Goal: Task Accomplishment & Management: Manage account settings

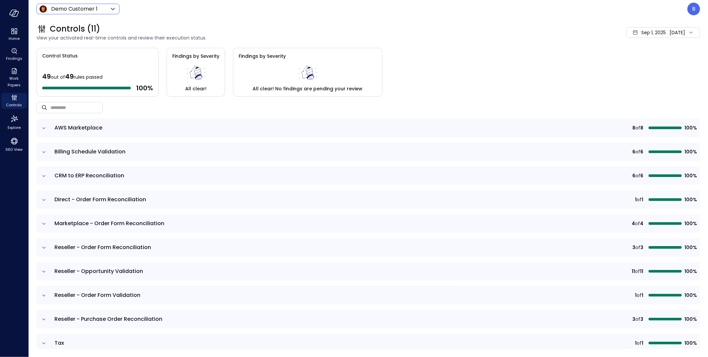
click at [114, 8] on icon at bounding box center [113, 9] width 8 height 8
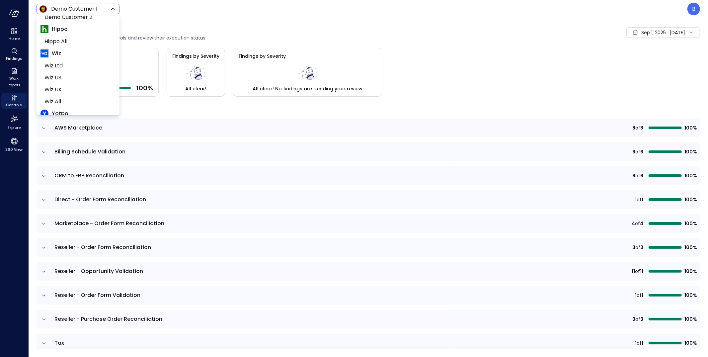
scroll to position [87, 0]
click at [81, 46] on span "Hippo All" at bounding box center [77, 48] width 66 height 8
type input "*******"
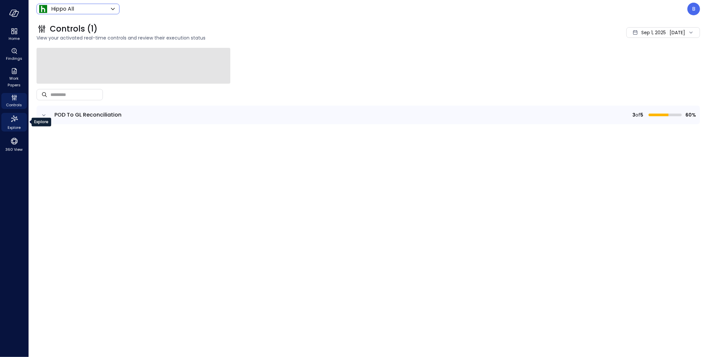
click at [15, 120] on icon "Explore" at bounding box center [14, 119] width 11 height 11
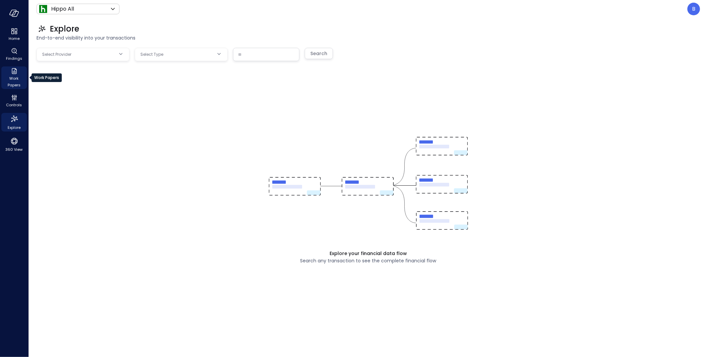
click at [13, 85] on span "Work Papers" at bounding box center [14, 81] width 20 height 13
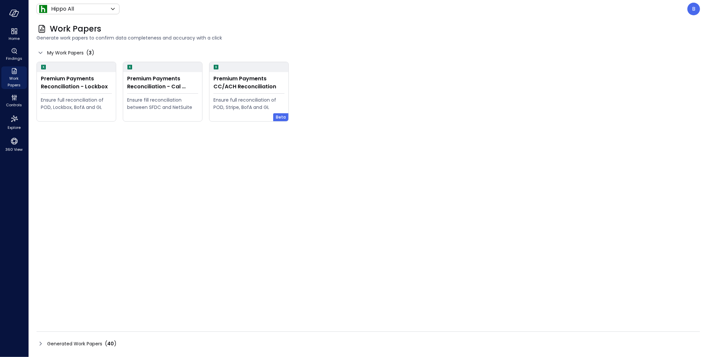
click at [39, 341] on icon at bounding box center [41, 344] width 8 height 8
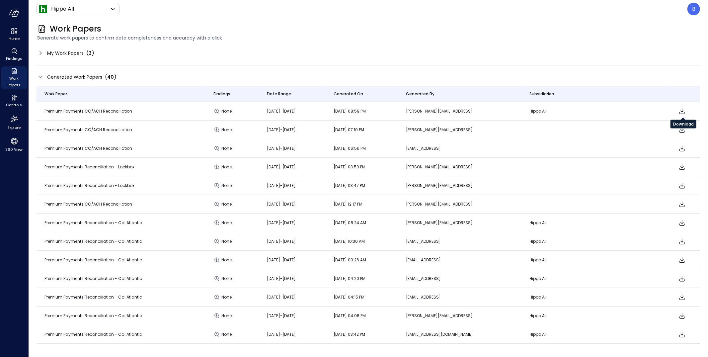
click at [683, 111] on icon "Download" at bounding box center [682, 111] width 5 height 6
click at [663, 72] on div "Generated Work Papers ( 40 )" at bounding box center [368, 77] width 663 height 10
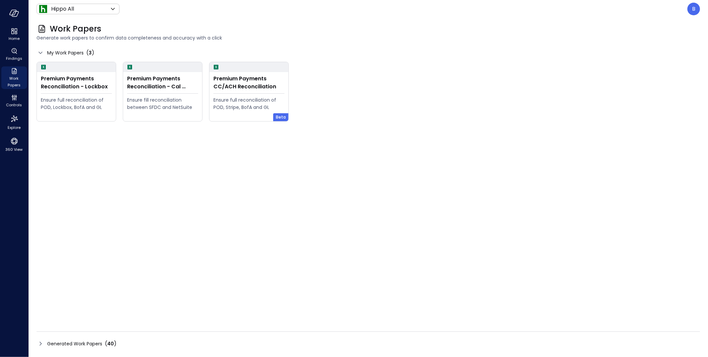
click at [39, 347] on icon at bounding box center [41, 344] width 8 height 8
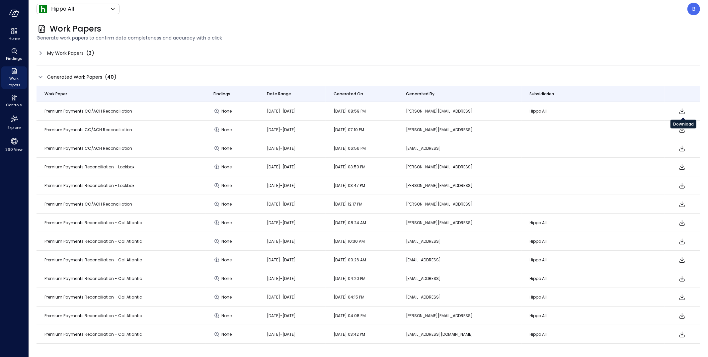
click at [682, 111] on icon "Download" at bounding box center [682, 111] width 5 height 6
click at [682, 129] on icon "Download" at bounding box center [682, 130] width 8 height 8
click at [459, 57] on div "My Work Papers ( 3 )" at bounding box center [368, 53] width 663 height 11
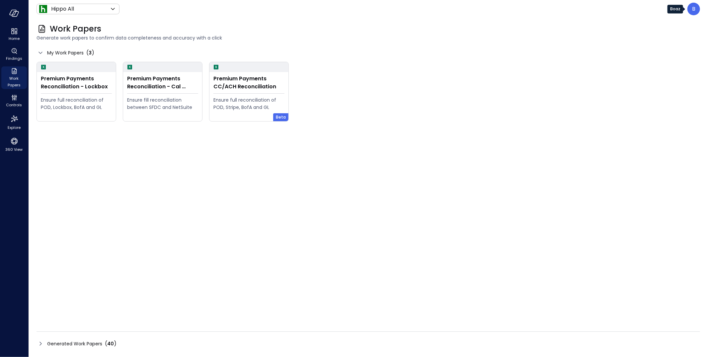
click at [694, 10] on p "B" at bounding box center [693, 9] width 3 height 8
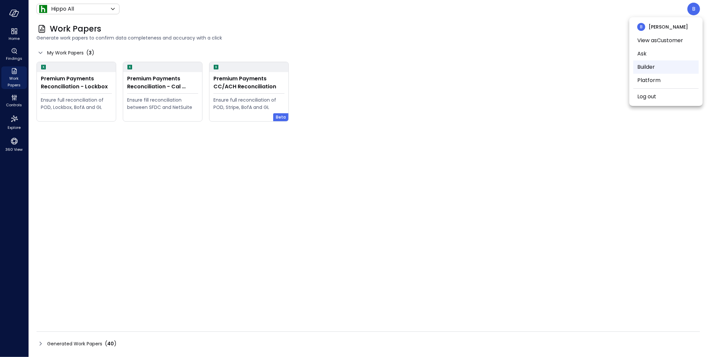
click at [667, 71] on li "Builder" at bounding box center [665, 66] width 65 height 13
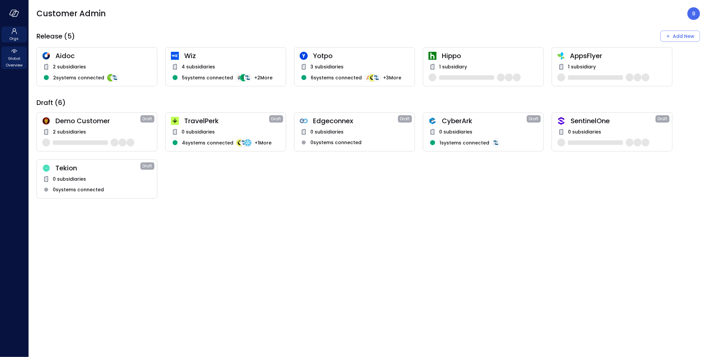
click at [21, 59] on span "Global Overview" at bounding box center [14, 61] width 20 height 13
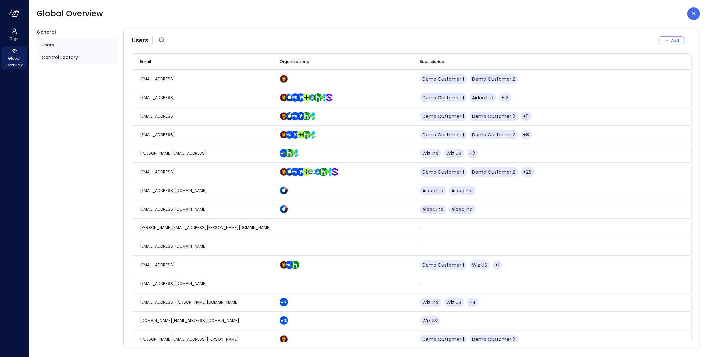
click at [61, 57] on span "Control Factory" at bounding box center [60, 57] width 36 height 7
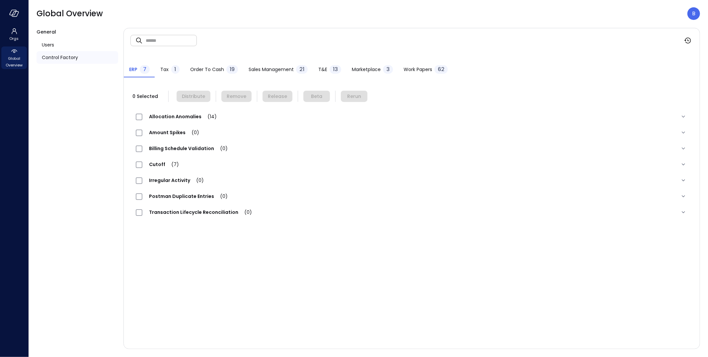
click at [178, 42] on input "text" at bounding box center [171, 41] width 51 height 18
paste input "**********"
type input "**********"
click at [173, 71] on div "1" at bounding box center [175, 69] width 8 height 9
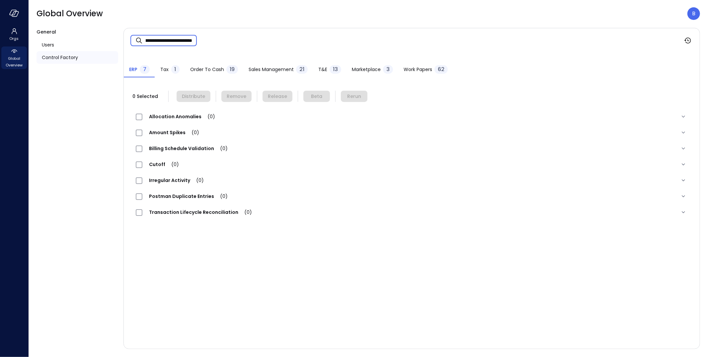
scroll to position [0, 0]
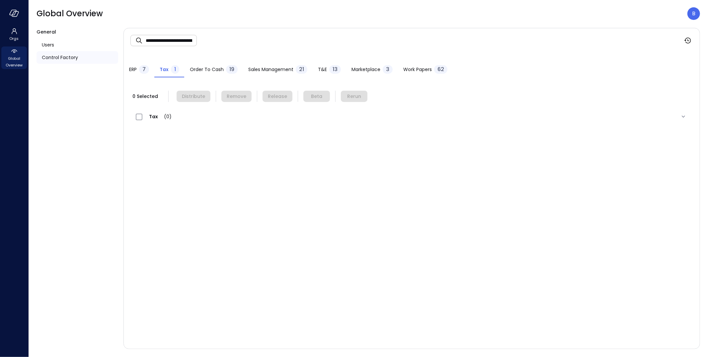
click at [209, 72] on span "Order to Cash" at bounding box center [207, 69] width 34 height 7
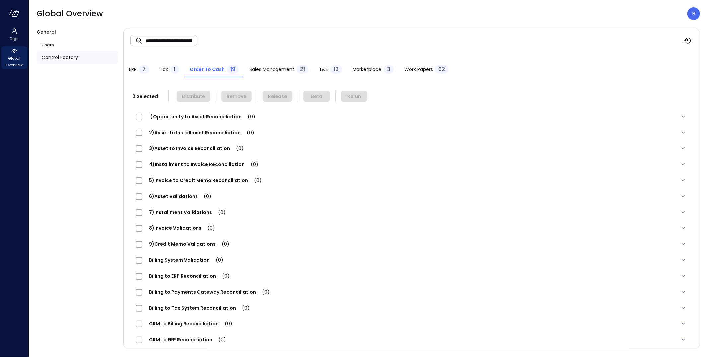
click at [272, 67] on span "Sales Management" at bounding box center [271, 69] width 45 height 7
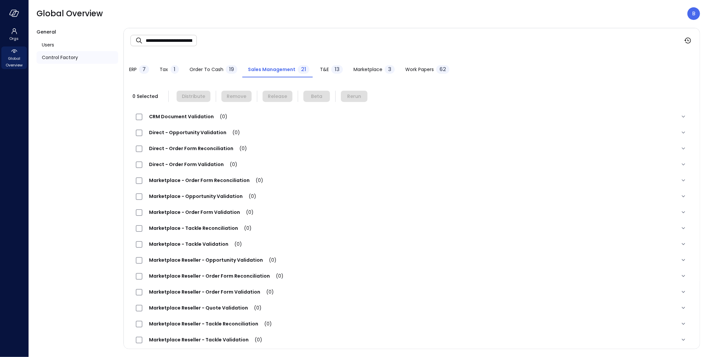
click at [326, 71] on span "T&E" at bounding box center [324, 69] width 9 height 7
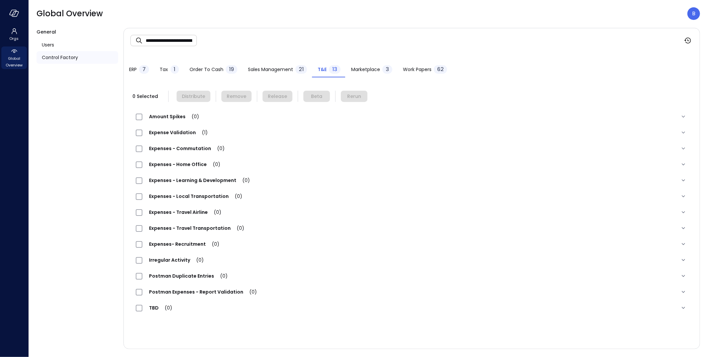
click at [186, 131] on span "Expense Validation (1)" at bounding box center [178, 132] width 72 height 7
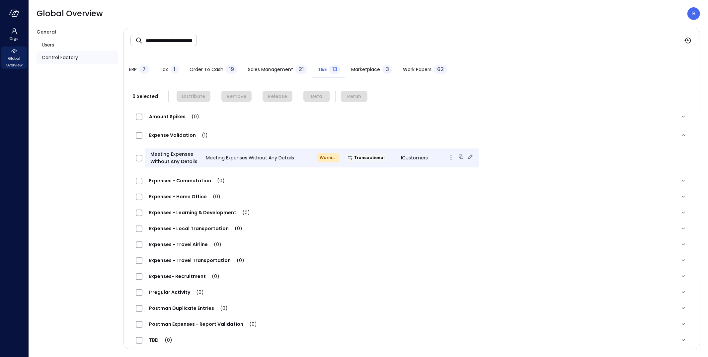
click at [221, 156] on span "Meeting Expenses Without Any Details" at bounding box center [250, 157] width 88 height 7
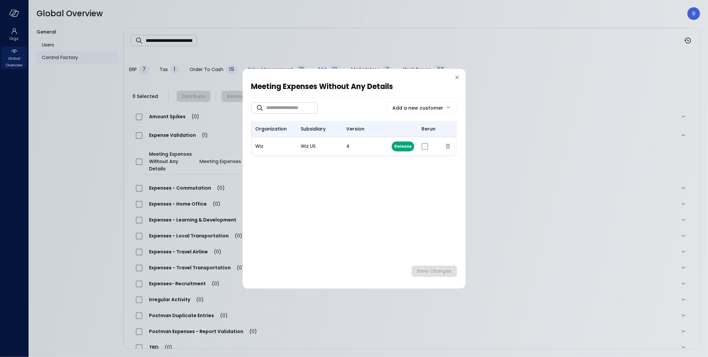
click at [377, 49] on div "Meeting Expenses Without Any Details ​ ​ Add a new customer organization subsid…" at bounding box center [354, 178] width 708 height 357
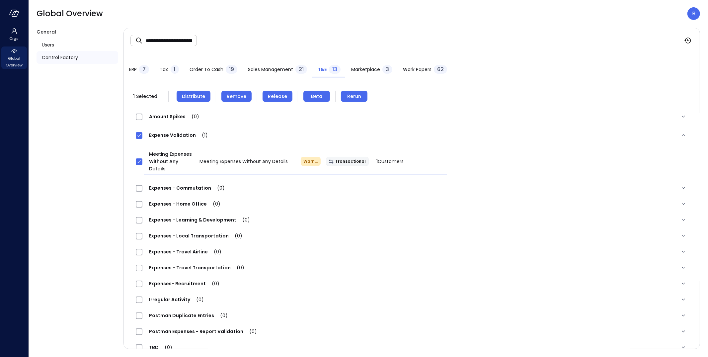
click at [232, 96] on span "Remove" at bounding box center [237, 96] width 20 height 7
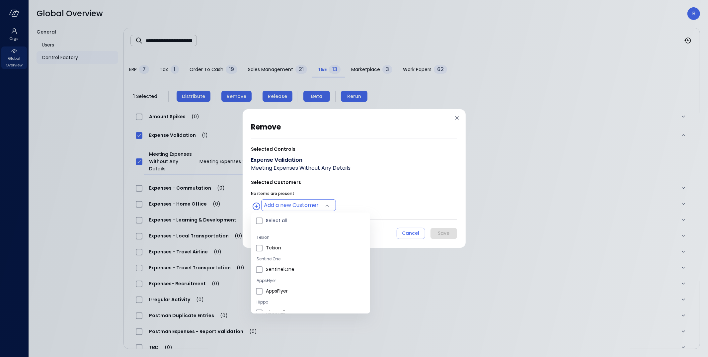
click at [298, 206] on body "**********" at bounding box center [354, 178] width 708 height 357
type input "**********"
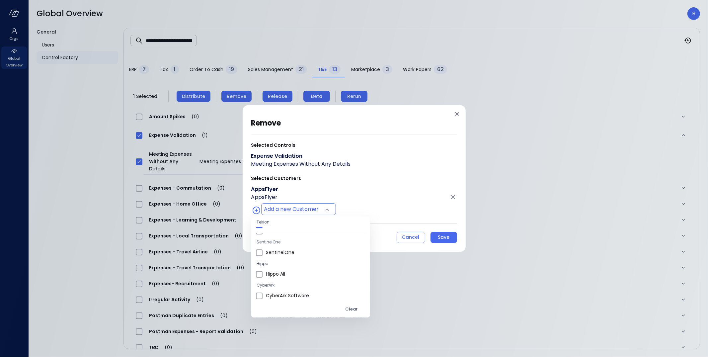
click at [375, 188] on div at bounding box center [354, 178] width 708 height 357
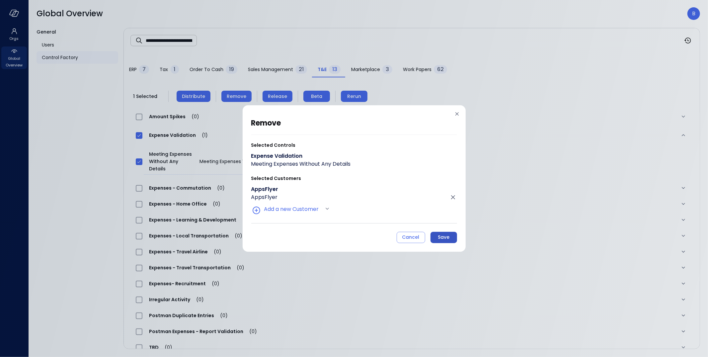
click at [445, 234] on div "Save" at bounding box center [444, 237] width 12 height 8
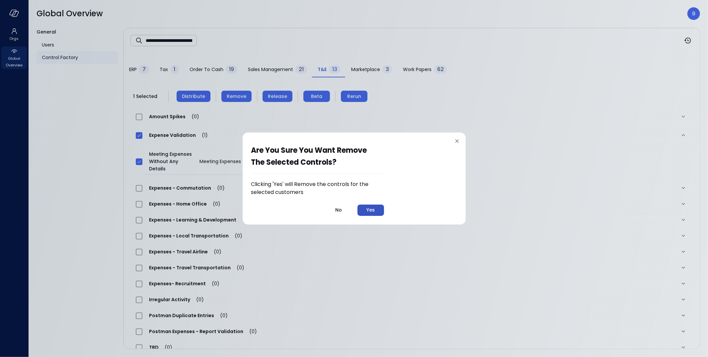
click at [374, 209] on div "Yes" at bounding box center [370, 210] width 8 height 8
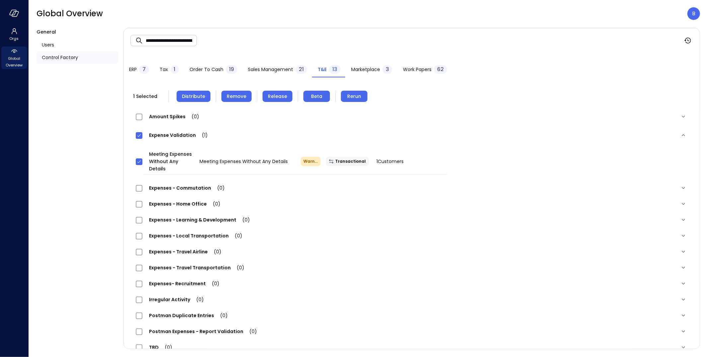
click at [166, 237] on span "Expenses - Local Transportation (0)" at bounding box center [195, 235] width 107 height 7
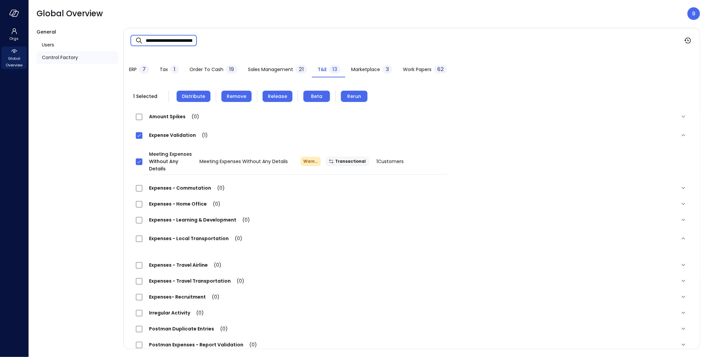
click at [186, 38] on input "**********" at bounding box center [171, 41] width 51 height 18
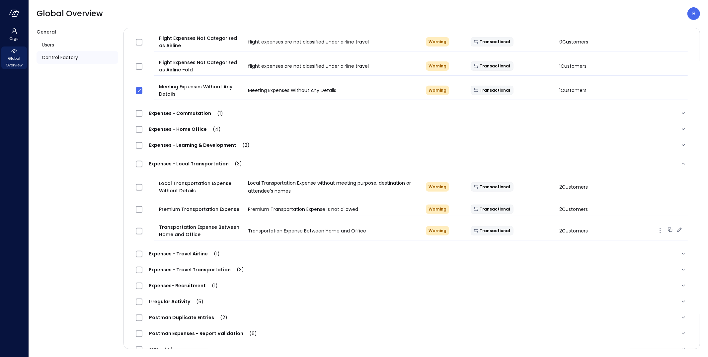
scroll to position [230, 0]
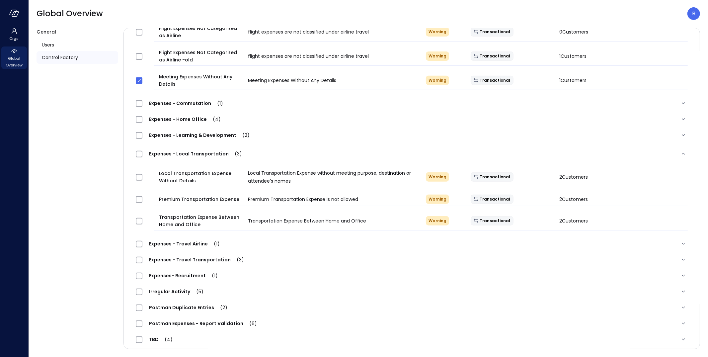
click at [158, 241] on span "Expenses - Travel Airline (1)" at bounding box center [184, 243] width 84 height 7
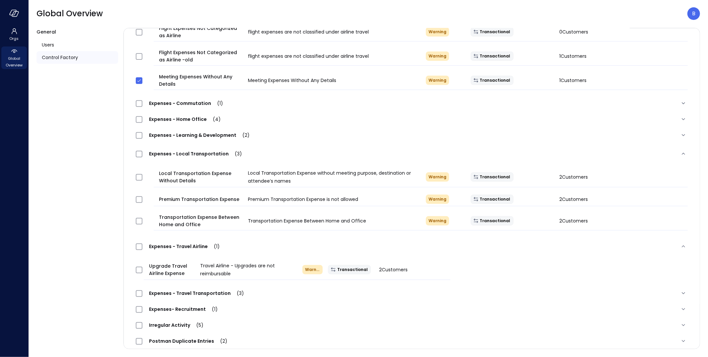
scroll to position [0, 0]
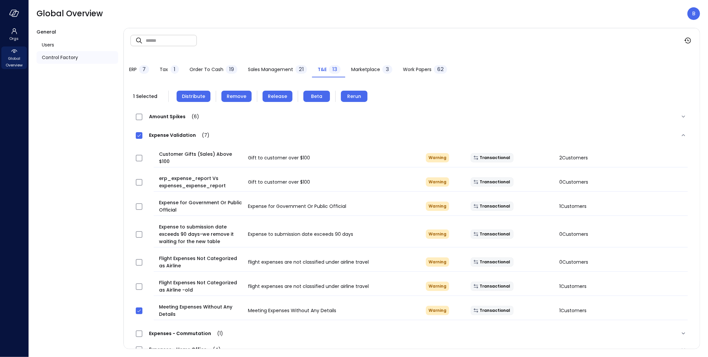
click at [172, 41] on input "text" at bounding box center [171, 41] width 51 height 18
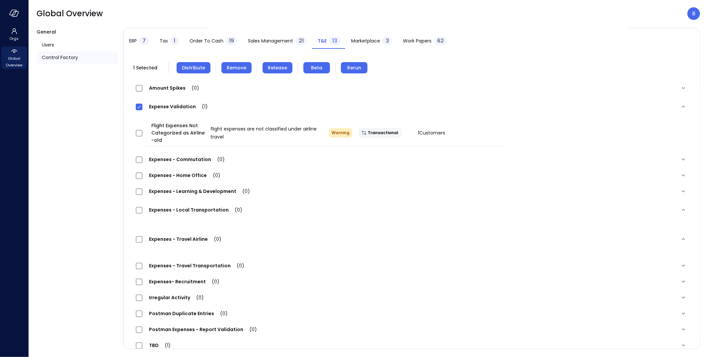
scroll to position [40, 0]
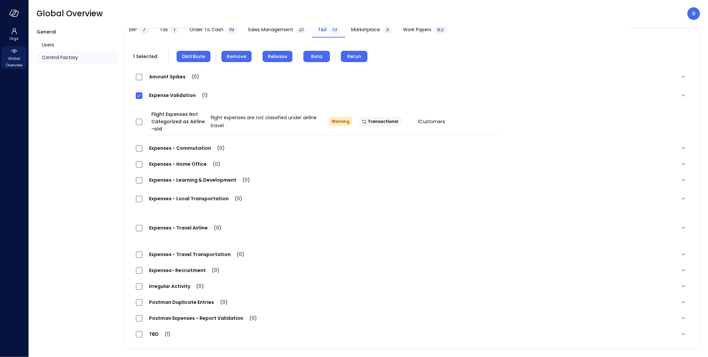
type input "***"
click at [163, 333] on span "(1)" at bounding box center [165, 334] width 12 height 7
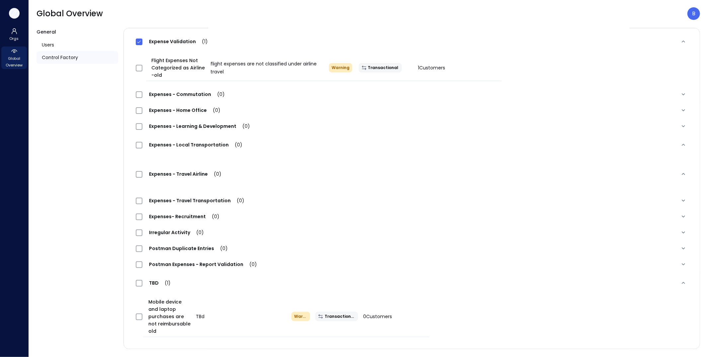
click at [15, 16] on icon "button" at bounding box center [15, 13] width 7 height 5
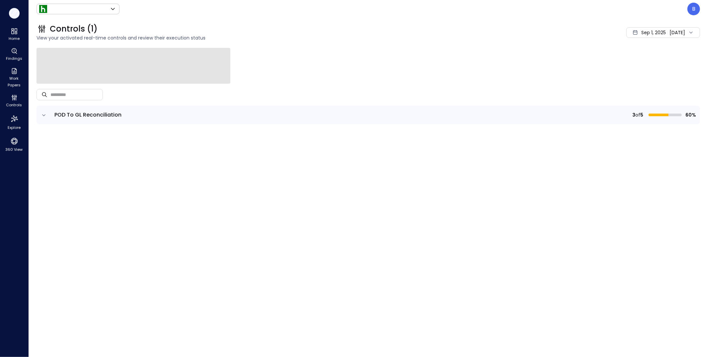
type input "*******"
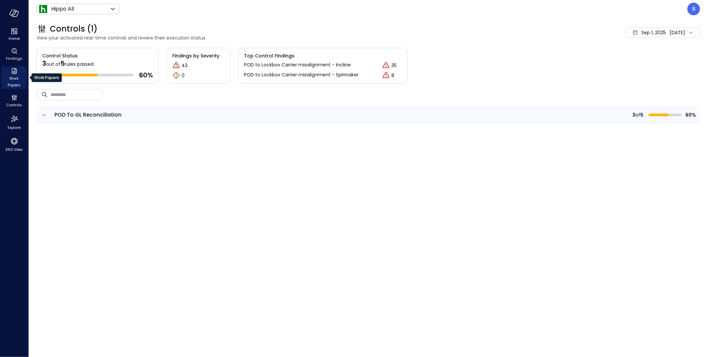
click at [14, 81] on span "Work Papers" at bounding box center [14, 81] width 20 height 13
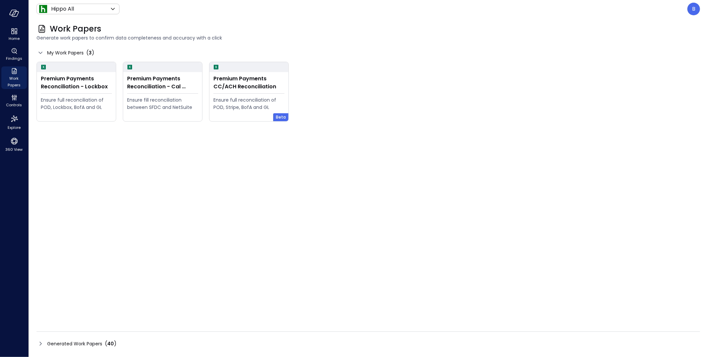
click at [42, 345] on icon at bounding box center [41, 344] width 8 height 8
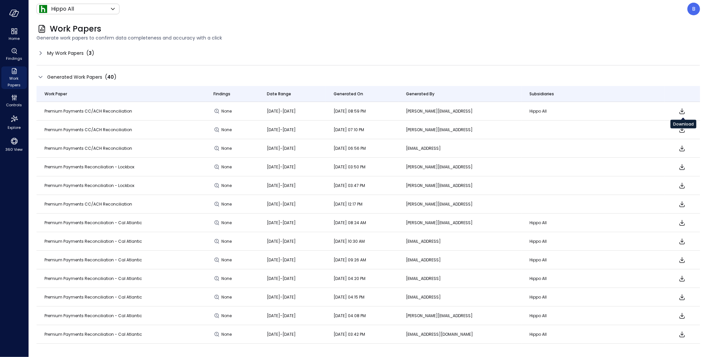
click at [681, 110] on icon "Download" at bounding box center [682, 111] width 8 height 8
click at [684, 132] on icon "Download" at bounding box center [682, 130] width 8 height 8
click at [689, 10] on div "B" at bounding box center [693, 9] width 13 height 13
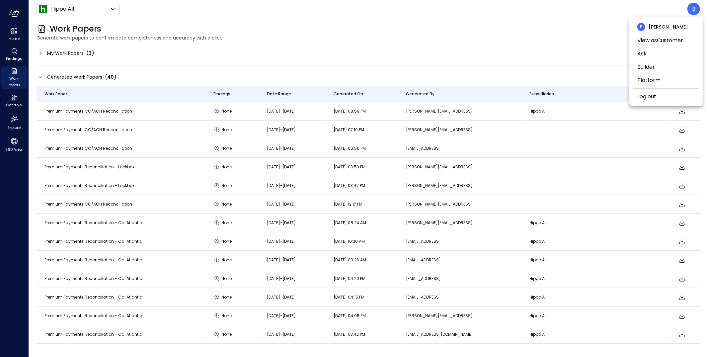
click at [389, 19] on div at bounding box center [354, 178] width 708 height 357
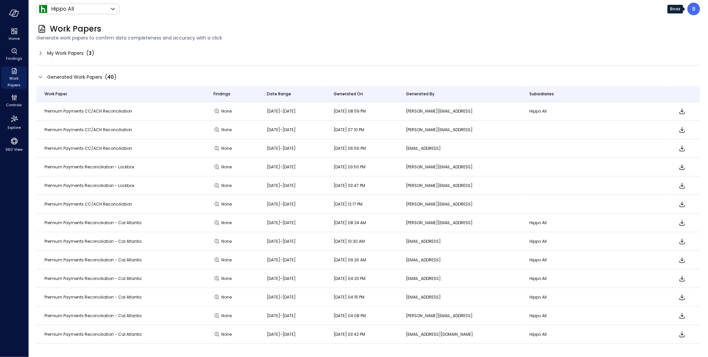
click at [692, 10] on p "B" at bounding box center [693, 9] width 3 height 8
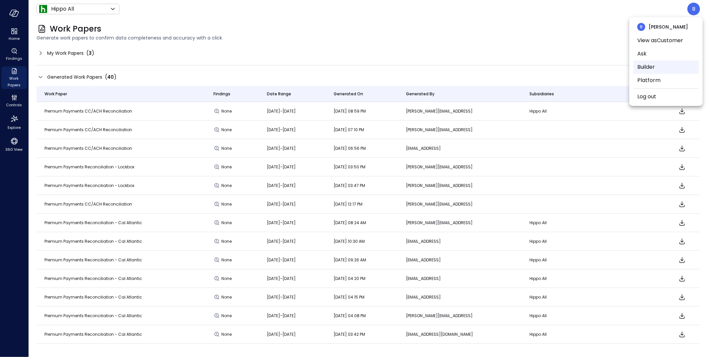
click at [664, 65] on li "Builder" at bounding box center [665, 66] width 65 height 13
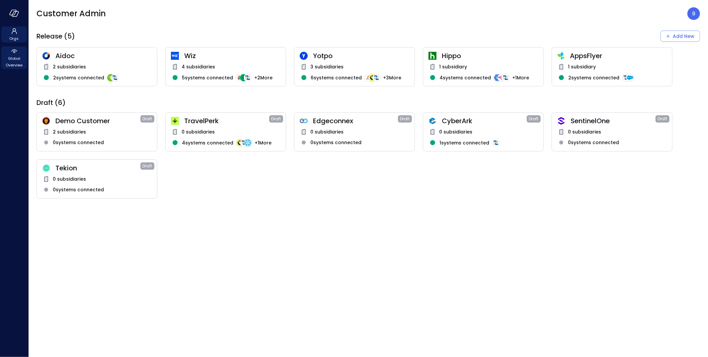
click at [19, 50] on div "Global Overview" at bounding box center [14, 57] width 26 height 23
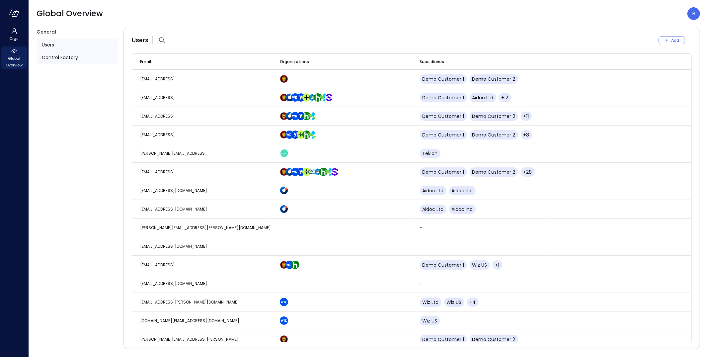
click at [68, 60] on span "Control Factory" at bounding box center [60, 57] width 36 height 7
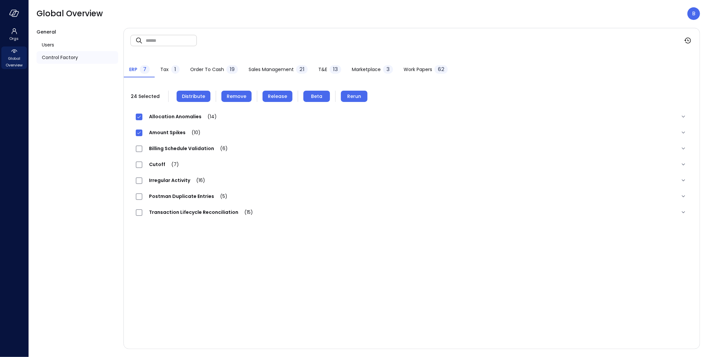
click at [141, 152] on div "Billing Schedule Validation (6)" at bounding box center [185, 148] width 99 height 8
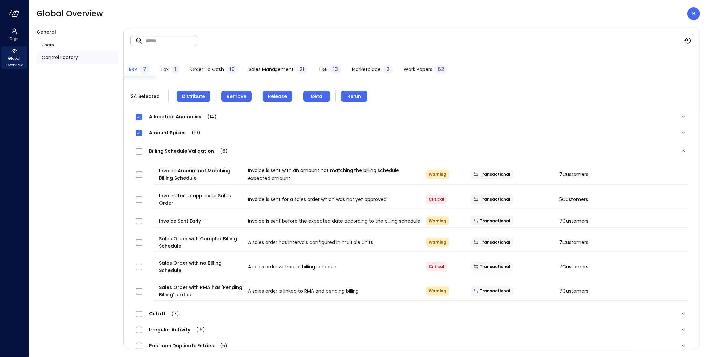
click at [173, 151] on span "Billing Schedule Validation (6)" at bounding box center [188, 151] width 92 height 7
click at [192, 149] on span "Billing Schedule Validation (6)" at bounding box center [188, 151] width 92 height 7
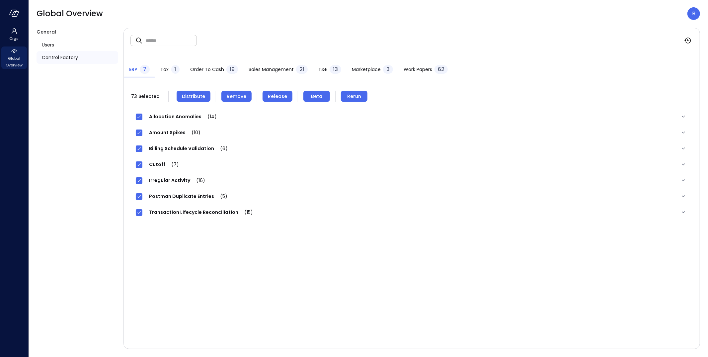
click at [236, 96] on span "Remove" at bounding box center [237, 96] width 20 height 7
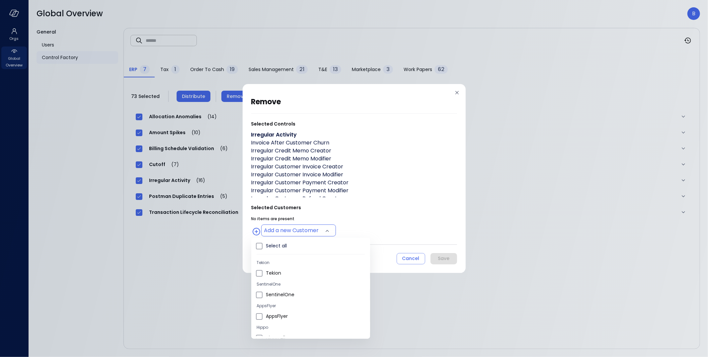
click at [268, 228] on body "Orgs Global Overview Global Overview B General Users Control Factory ​ ​ ERP 7 …" at bounding box center [354, 178] width 708 height 357
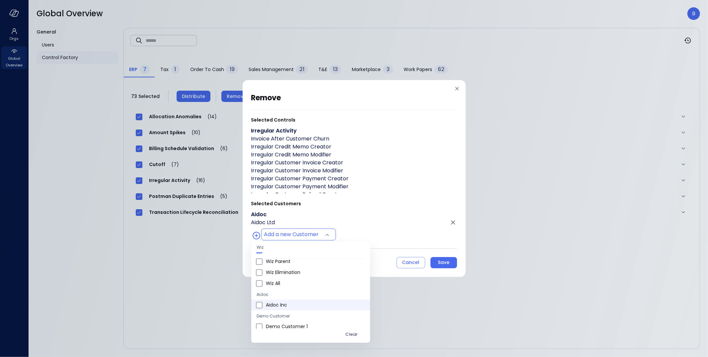
type input "**********"
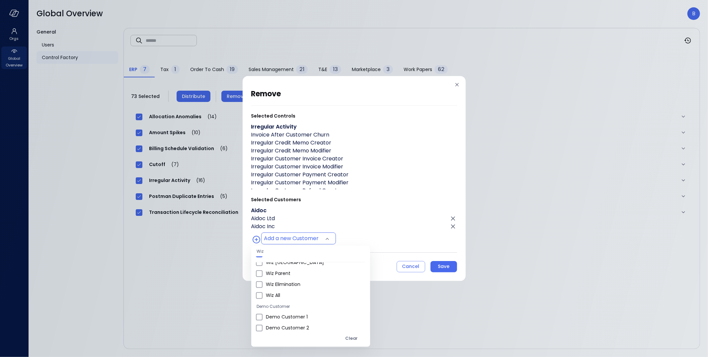
click at [387, 222] on div at bounding box center [354, 178] width 708 height 357
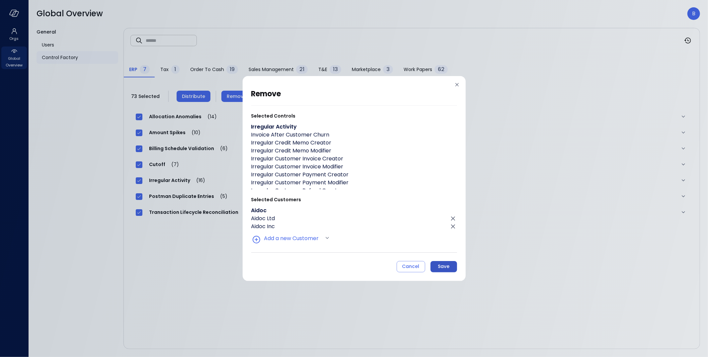
click at [443, 266] on div "Save" at bounding box center [444, 266] width 12 height 8
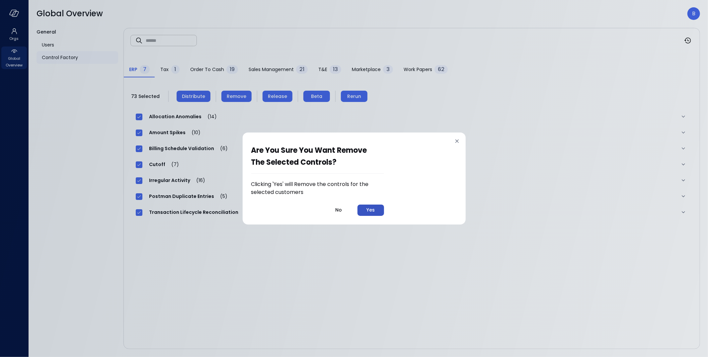
click at [371, 210] on div "Yes" at bounding box center [370, 210] width 8 height 8
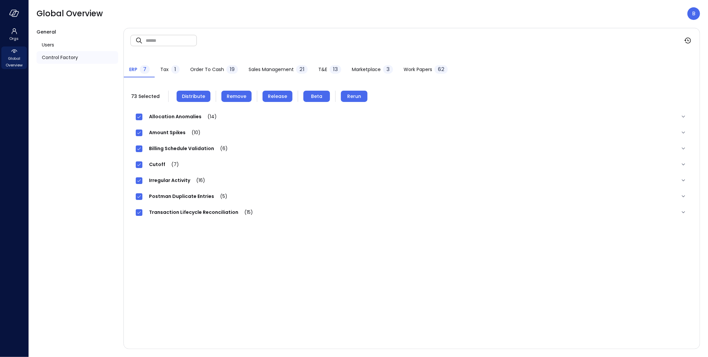
click at [165, 70] on span "Tax" at bounding box center [165, 69] width 8 height 7
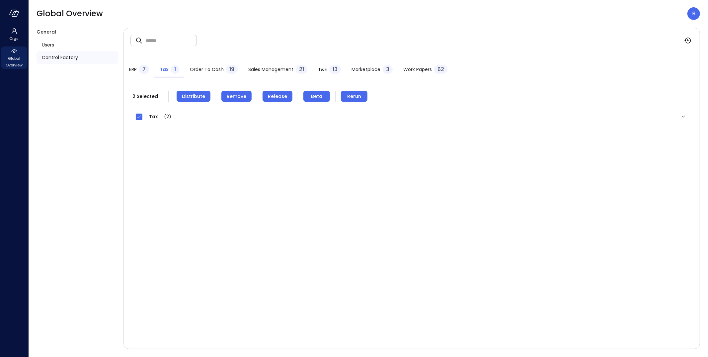
click at [234, 95] on span "Remove" at bounding box center [237, 96] width 20 height 7
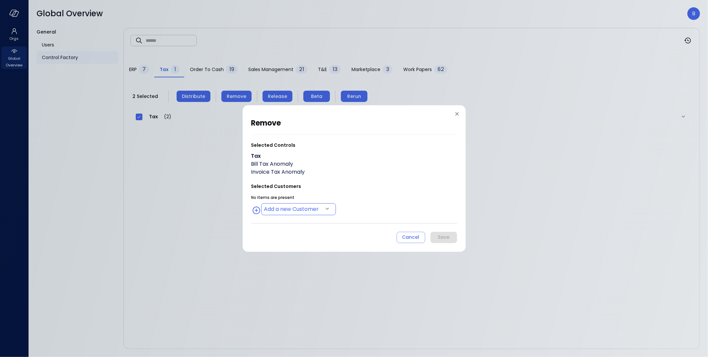
click at [276, 205] on body "Orgs Global Overview Global Overview B General Users Control Factory ​ ​ ERP 7 …" at bounding box center [354, 178] width 708 height 357
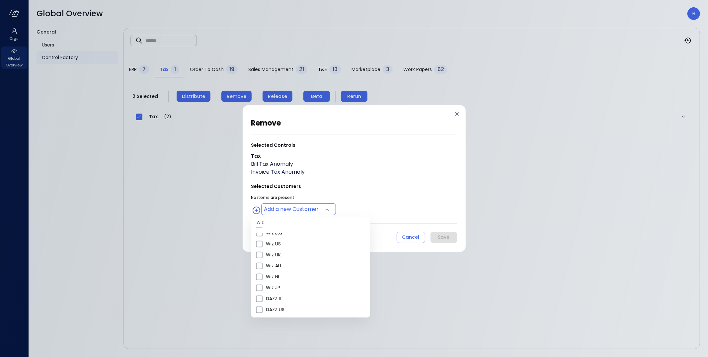
scroll to position [399, 0]
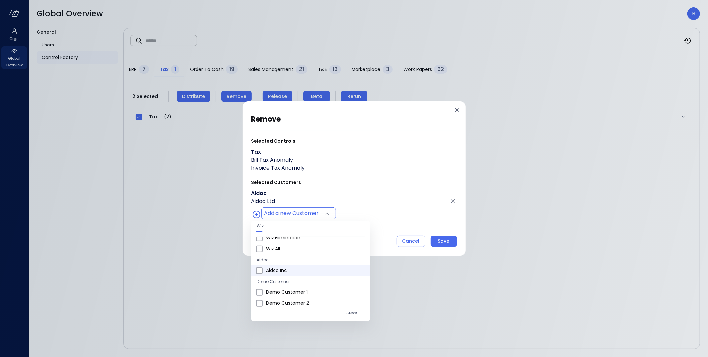
click at [280, 267] on span "Aidoc Inc" at bounding box center [315, 270] width 99 height 7
type input "**********"
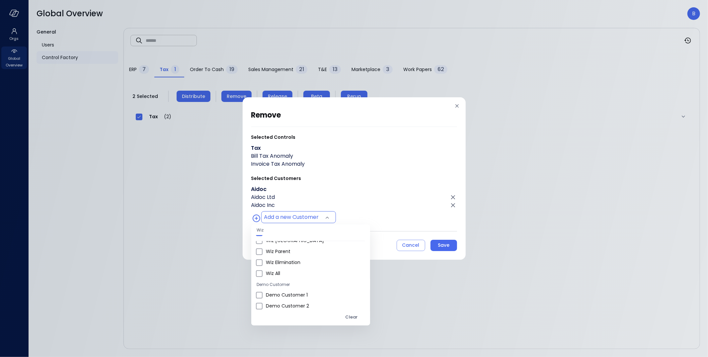
scroll to position [377, 0]
click at [365, 216] on div at bounding box center [354, 178] width 708 height 357
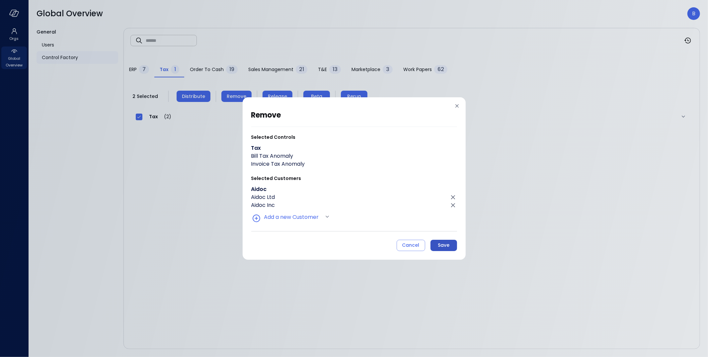
click at [439, 247] on div "Save" at bounding box center [444, 245] width 12 height 8
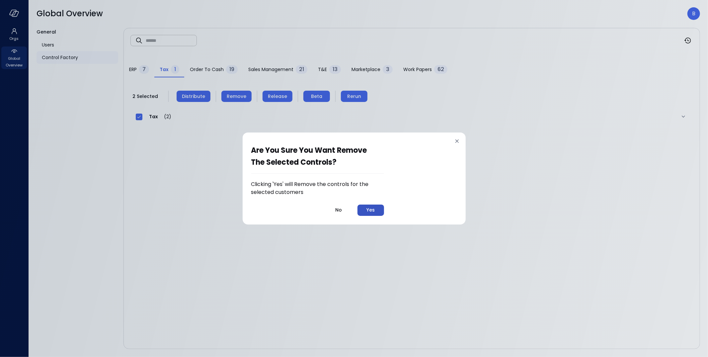
click at [369, 209] on div "Yes" at bounding box center [370, 210] width 8 height 8
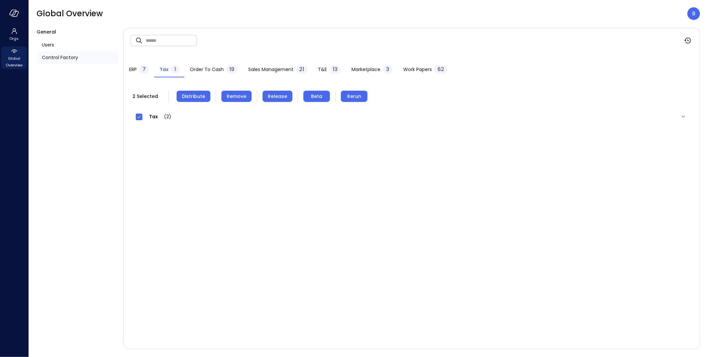
click at [208, 70] on span "Order to Cash" at bounding box center [207, 69] width 34 height 7
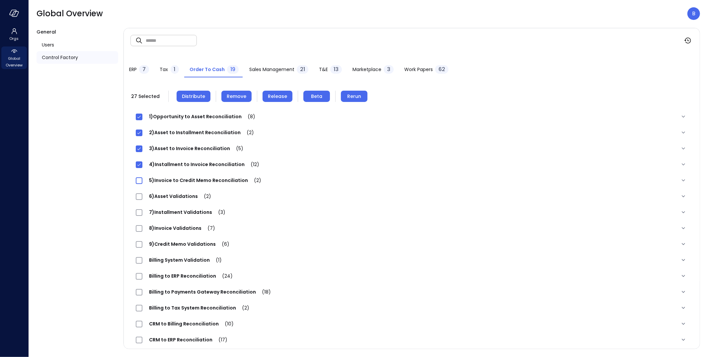
click at [139, 177] on span at bounding box center [139, 180] width 7 height 7
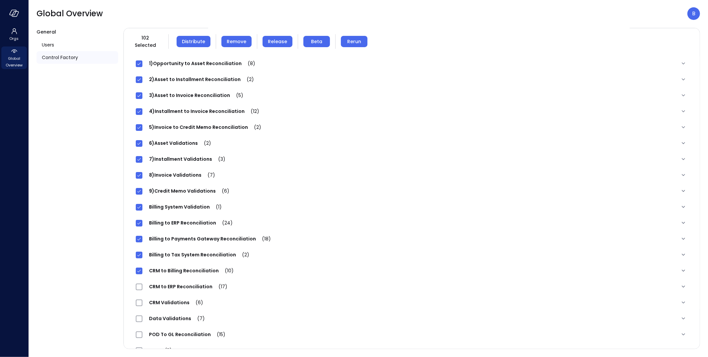
click at [139, 286] on div "CRM to ERP Reconciliation (17)" at bounding box center [185, 286] width 98 height 8
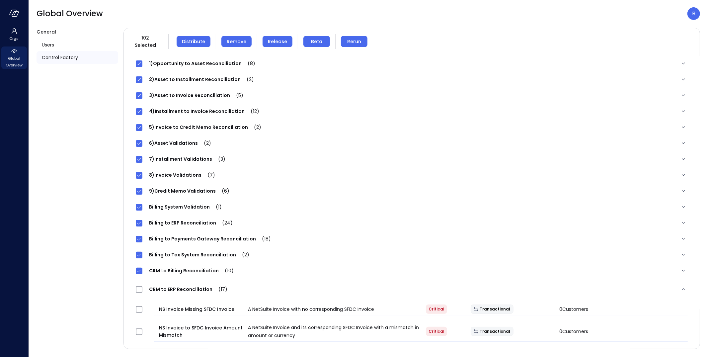
click at [163, 286] on span "CRM to ERP Reconciliation (17)" at bounding box center [188, 289] width 92 height 7
click at [168, 286] on span "CRM to ERP Reconciliation (17)" at bounding box center [188, 289] width 92 height 7
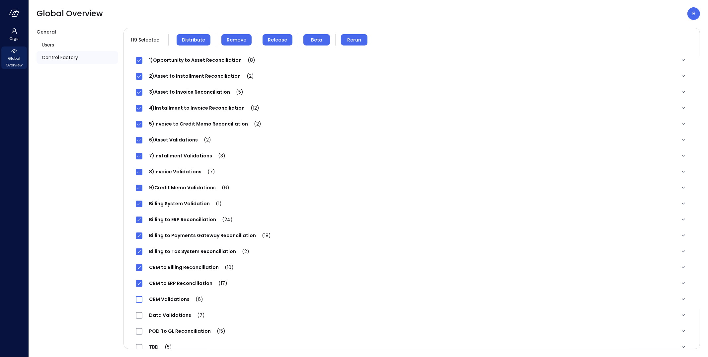
click at [140, 296] on span at bounding box center [139, 299] width 7 height 7
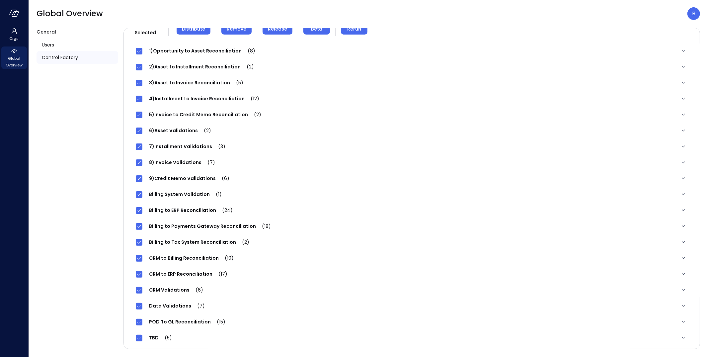
scroll to position [0, 0]
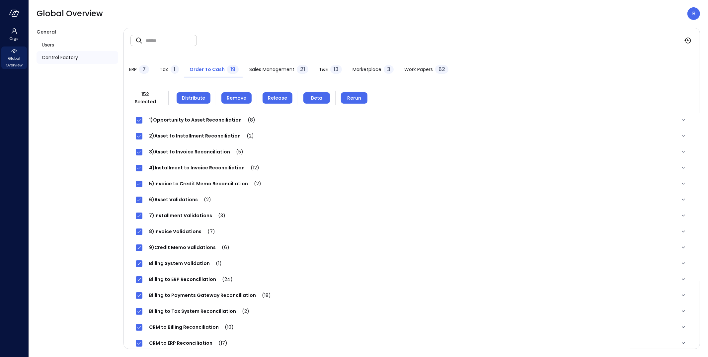
click at [234, 95] on span "Remove" at bounding box center [237, 97] width 20 height 7
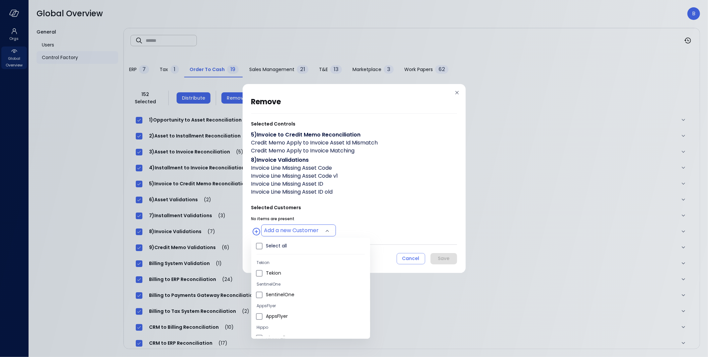
click at [298, 232] on body "Orgs Global Overview Global Overview B General Users Control Factory ​ ​ ERP 7 …" at bounding box center [354, 178] width 708 height 357
click at [274, 288] on span "Aidoc Ltd" at bounding box center [315, 287] width 99 height 7
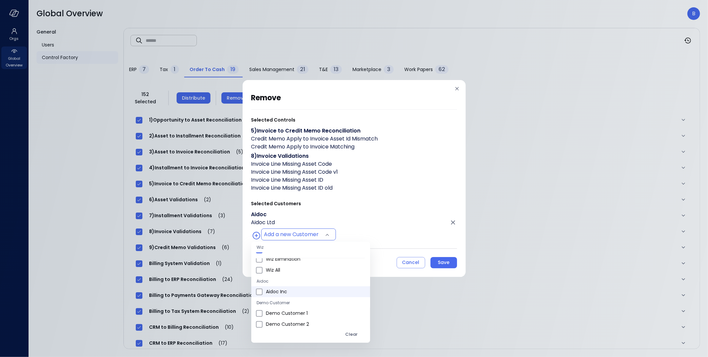
click at [289, 290] on span "Aidoc Inc" at bounding box center [315, 291] width 99 height 7
type input "**********"
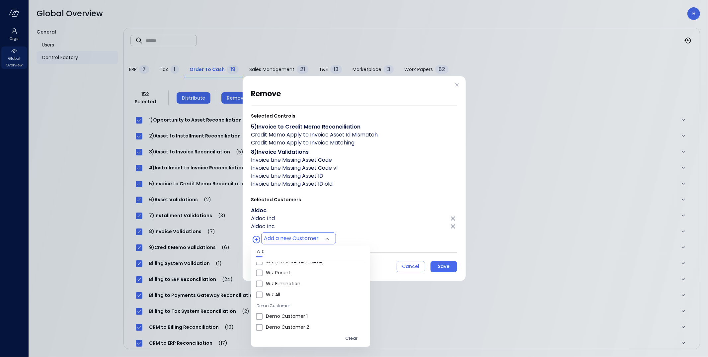
scroll to position [377, 0]
click at [376, 241] on div at bounding box center [354, 178] width 708 height 357
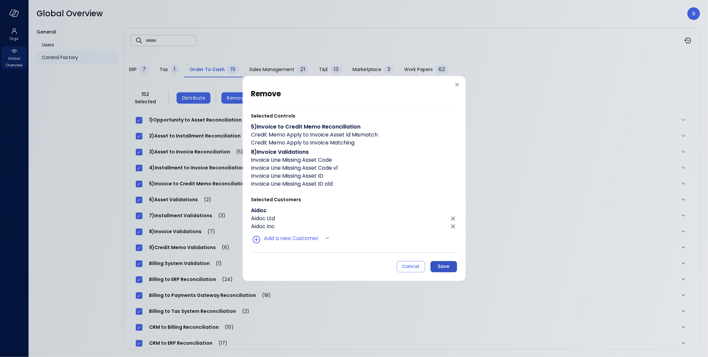
click at [450, 269] on button "Save" at bounding box center [443, 266] width 27 height 11
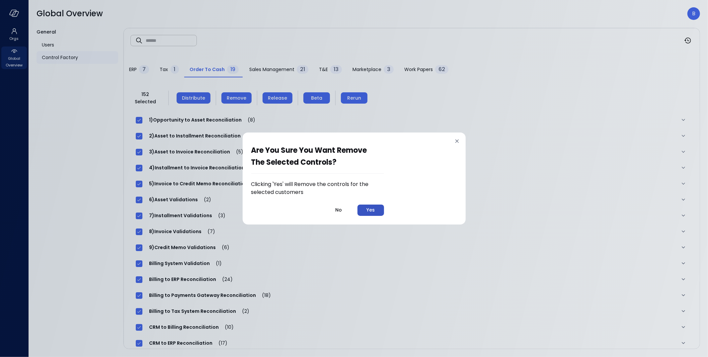
click at [373, 205] on button "Yes" at bounding box center [370, 209] width 27 height 11
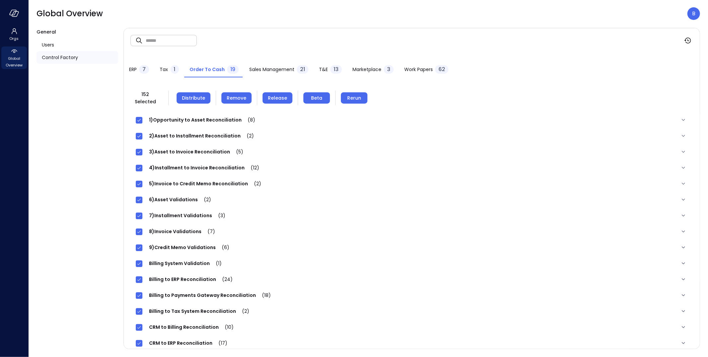
click at [278, 68] on span "Sales Management" at bounding box center [271, 69] width 45 height 7
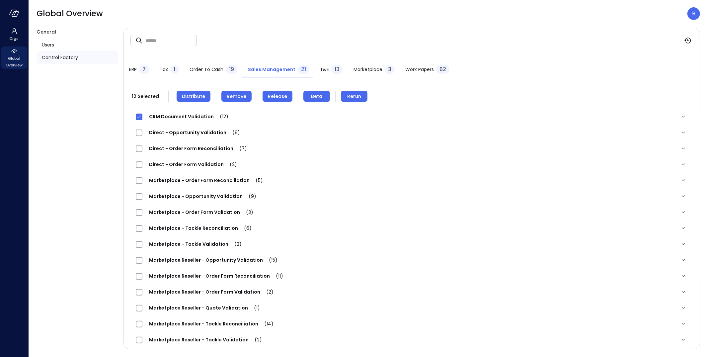
click at [140, 137] on div "Direct - Opportunity Validation (9)" at bounding box center [411, 132] width 563 height 16
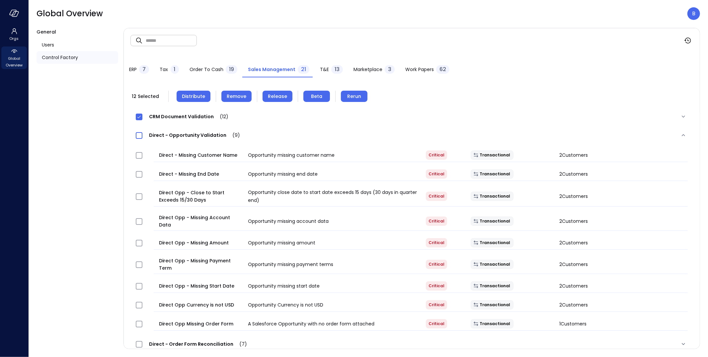
click at [140, 138] on div "Direct - Opportunity Validation (9)" at bounding box center [191, 135] width 111 height 8
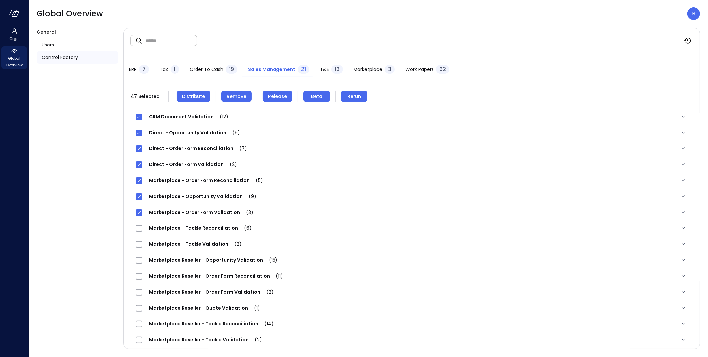
click at [139, 223] on div "Marketplace - Tackle Reconciliation (6)" at bounding box center [411, 228] width 563 height 16
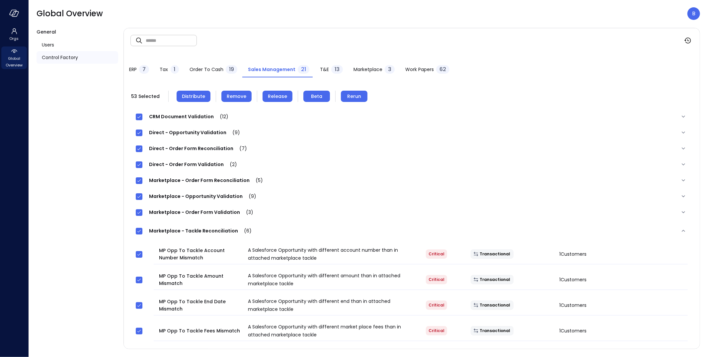
click at [166, 231] on span "Marketplace - Tackle Reconciliation (6)" at bounding box center [200, 230] width 116 height 7
click at [191, 228] on span "Marketplace - Tackle Reconciliation (6)" at bounding box center [200, 230] width 116 height 7
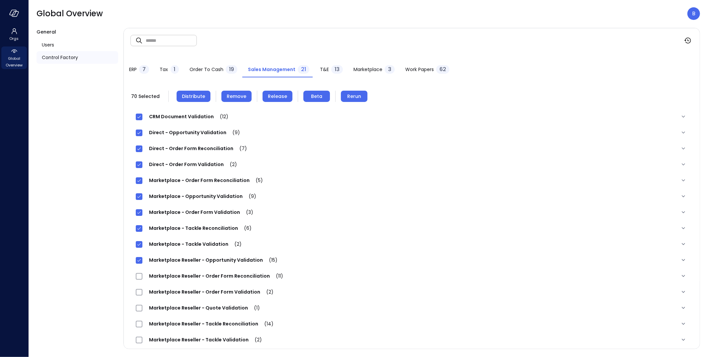
click at [139, 279] on div "Marketplace Reseller - Order Form Reconciliation (11)" at bounding box center [213, 276] width 154 height 8
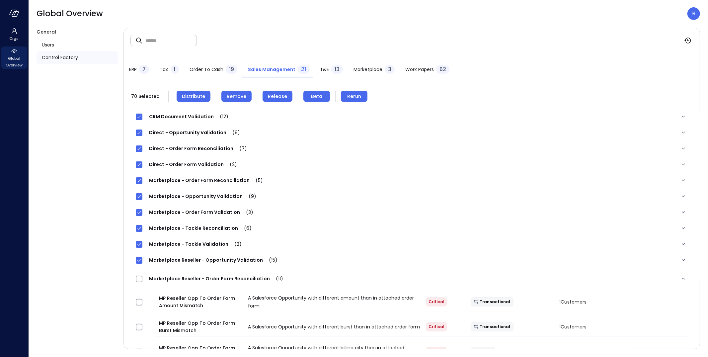
click at [195, 276] on span "Marketplace Reseller - Order Form Reconciliation (11)" at bounding box center [215, 278] width 147 height 7
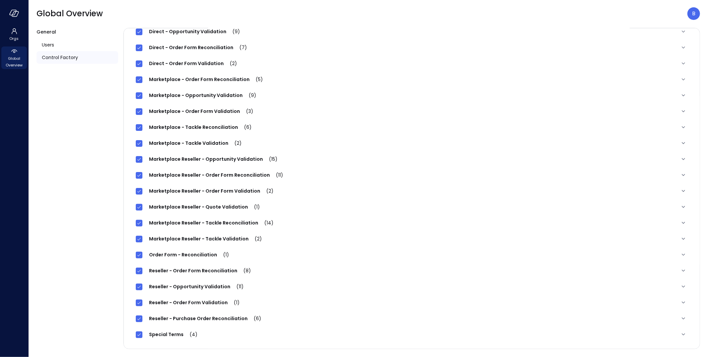
scroll to position [0, 0]
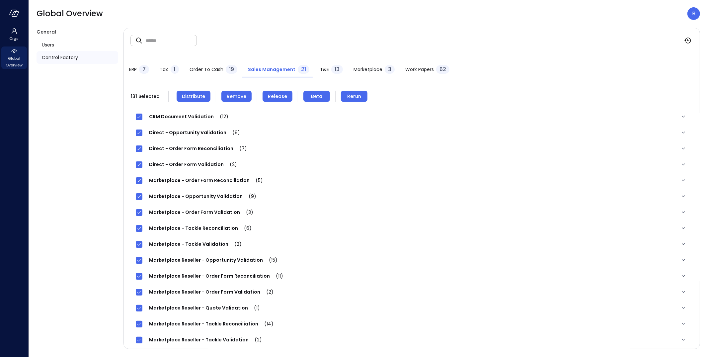
click at [236, 94] on span "Remove" at bounding box center [237, 96] width 20 height 7
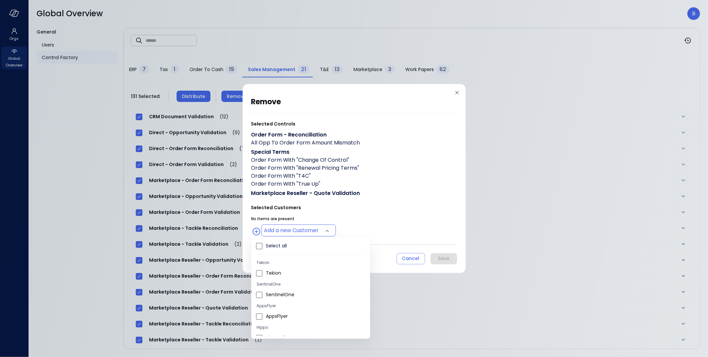
click at [283, 233] on body "Orgs Global Overview Global Overview B General Users Control Factory ​ ​ ERP 7 …" at bounding box center [354, 178] width 708 height 357
click at [275, 286] on span "Aidoc Ltd" at bounding box center [315, 287] width 99 height 7
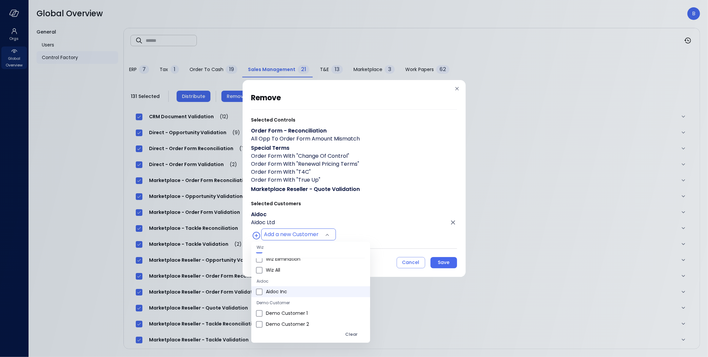
click at [279, 292] on span "Aidoc Inc" at bounding box center [315, 291] width 99 height 7
type input "**********"
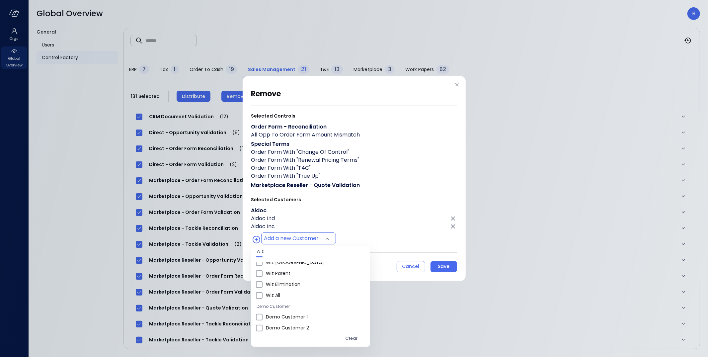
click at [368, 251] on div at bounding box center [354, 178] width 708 height 357
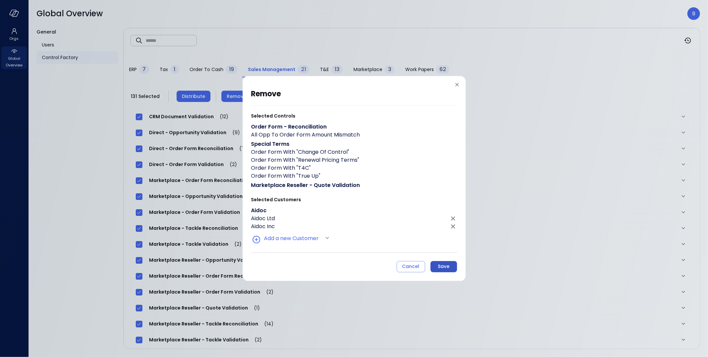
click at [447, 265] on div "Save" at bounding box center [444, 266] width 12 height 8
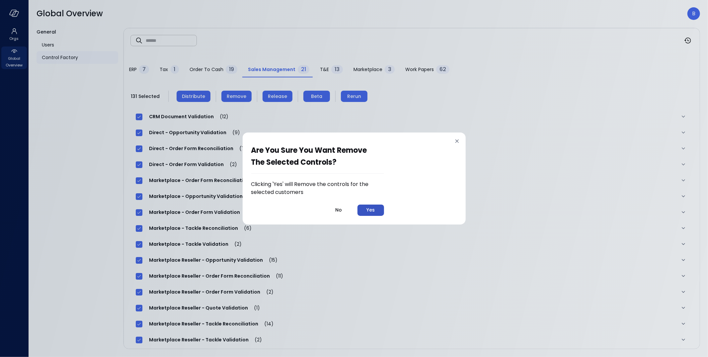
click at [377, 209] on button "Yes" at bounding box center [370, 209] width 27 height 11
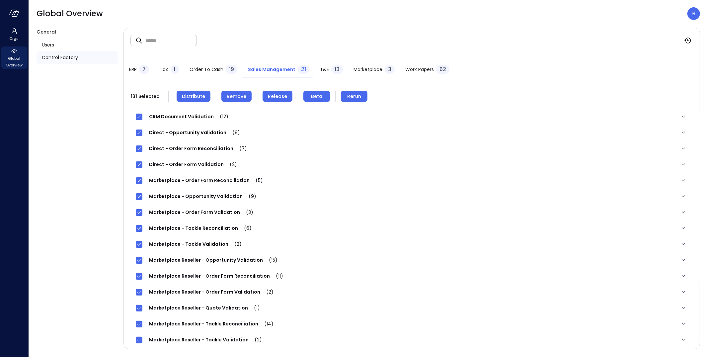
click at [331, 68] on div "13" at bounding box center [337, 69] width 12 height 9
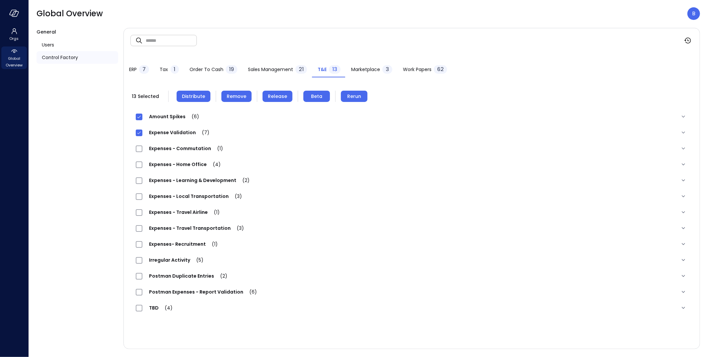
click at [139, 152] on div "Expenses - Commutation (1)" at bounding box center [183, 148] width 94 height 8
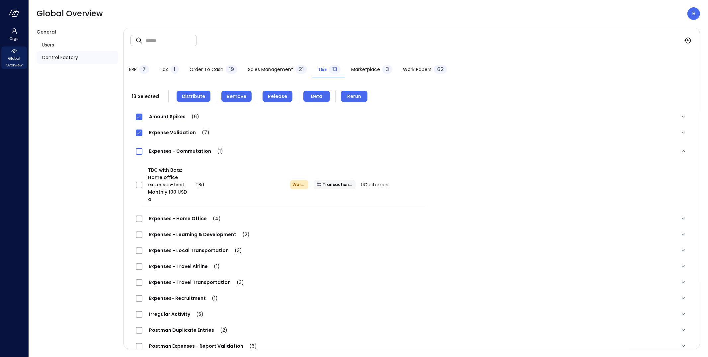
click at [139, 154] on span at bounding box center [139, 151] width 7 height 7
click at [138, 301] on span at bounding box center [139, 298] width 7 height 7
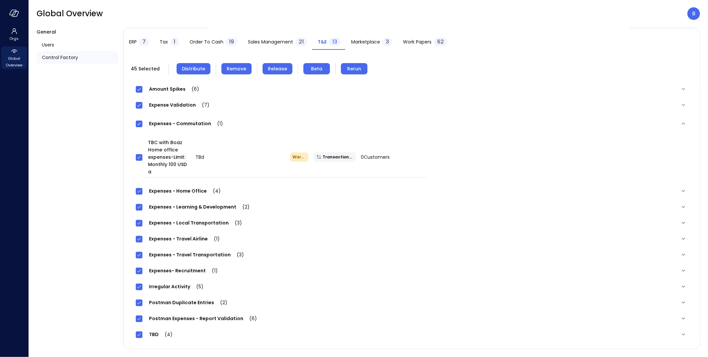
scroll to position [28, 0]
click at [228, 70] on span "Remove" at bounding box center [237, 68] width 20 height 7
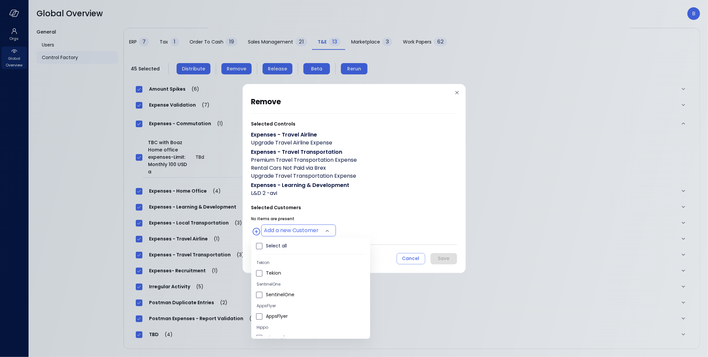
click at [270, 228] on body "Orgs Global Overview Global Overview B General Users Control Factory ​ ​ ERP 7 …" at bounding box center [354, 178] width 708 height 357
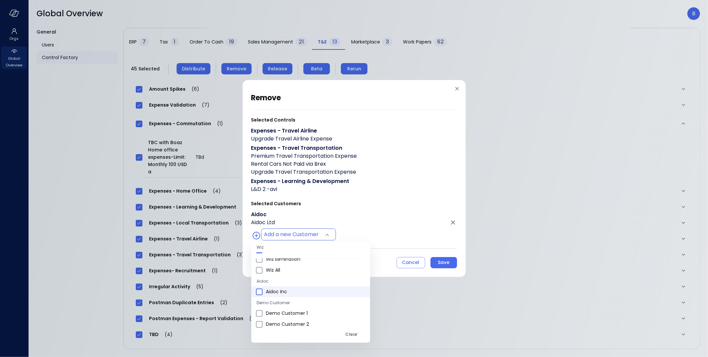
type input "**********"
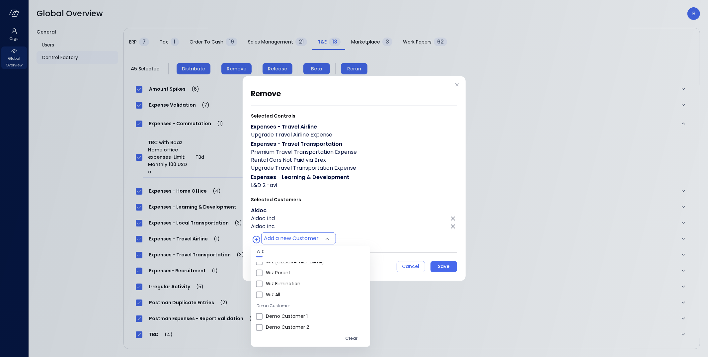
scroll to position [377, 0]
click at [381, 246] on div at bounding box center [354, 178] width 708 height 357
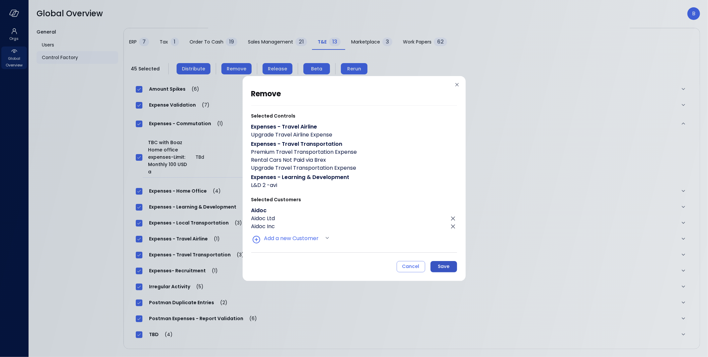
click at [442, 265] on div "Save" at bounding box center [444, 266] width 12 height 8
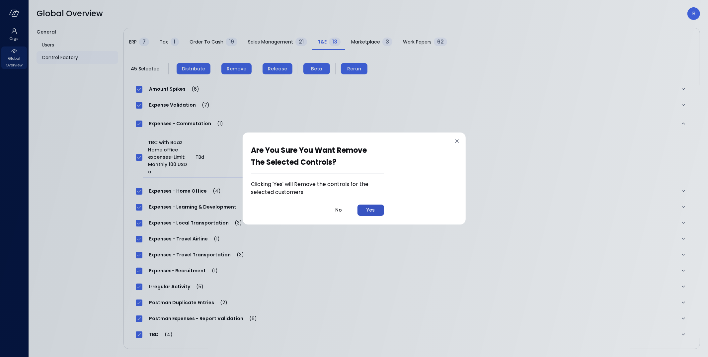
click at [375, 212] on div "Yes" at bounding box center [370, 210] width 8 height 8
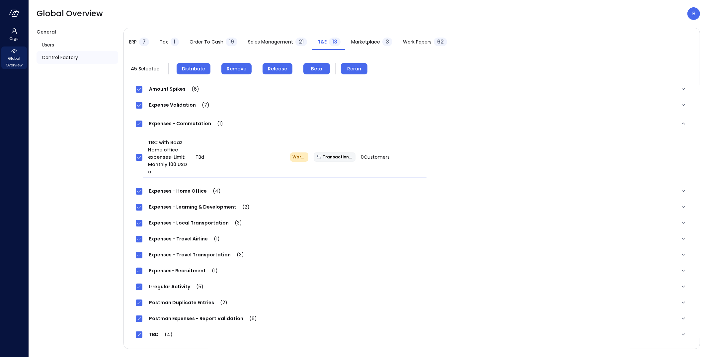
scroll to position [28, 0]
click at [371, 44] on span "Marketplace" at bounding box center [365, 41] width 29 height 7
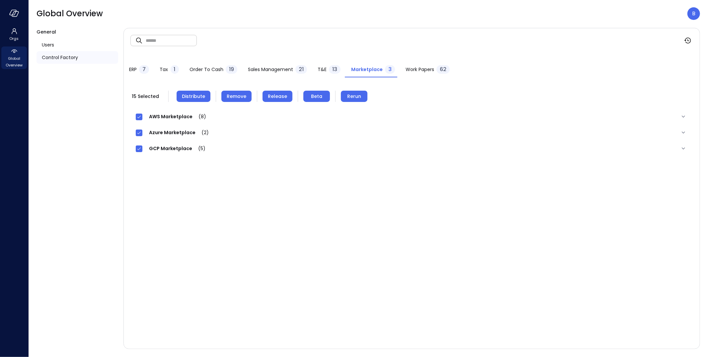
click at [242, 97] on span "Remove" at bounding box center [237, 96] width 20 height 7
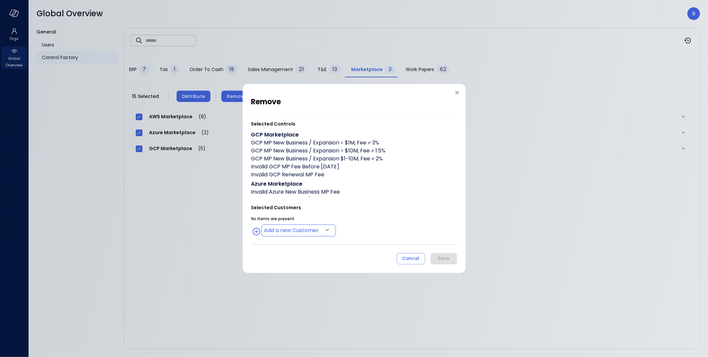
click at [292, 232] on body "Orgs Global Overview Global Overview B General Users Control Factory ​ ​ ERP 7 …" at bounding box center [354, 178] width 708 height 357
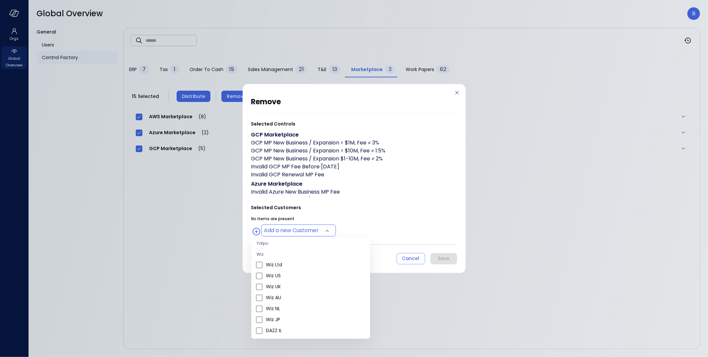
scroll to position [399, 0]
click at [274, 284] on span "Aidoc Ltd" at bounding box center [315, 287] width 99 height 7
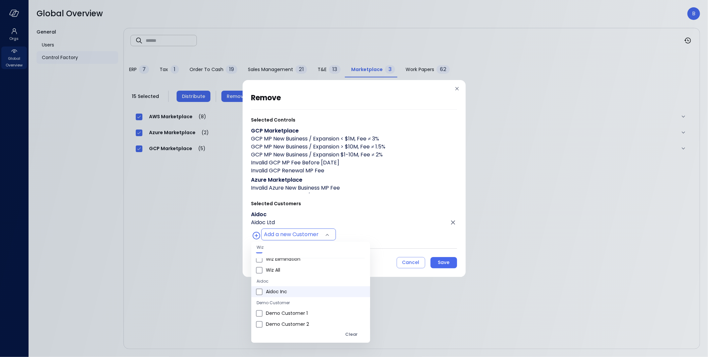
click at [277, 292] on span "Aidoc Inc" at bounding box center [315, 291] width 99 height 7
type input "**********"
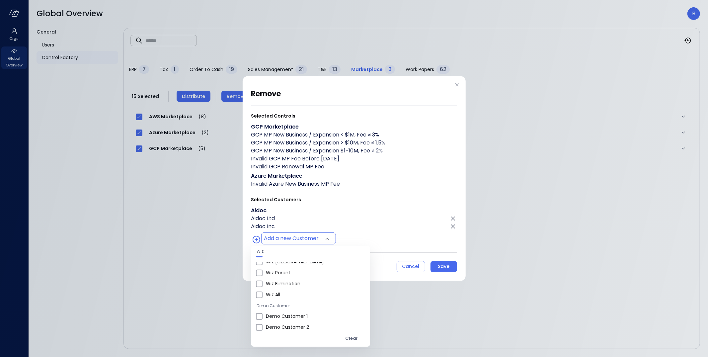
scroll to position [377, 0]
click at [365, 237] on div at bounding box center [354, 178] width 708 height 357
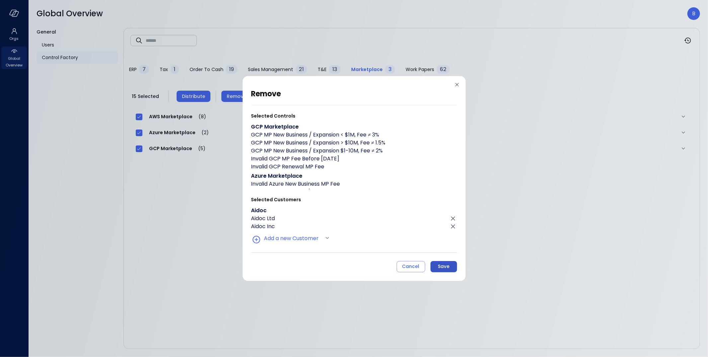
click at [447, 266] on div "Save" at bounding box center [444, 266] width 12 height 8
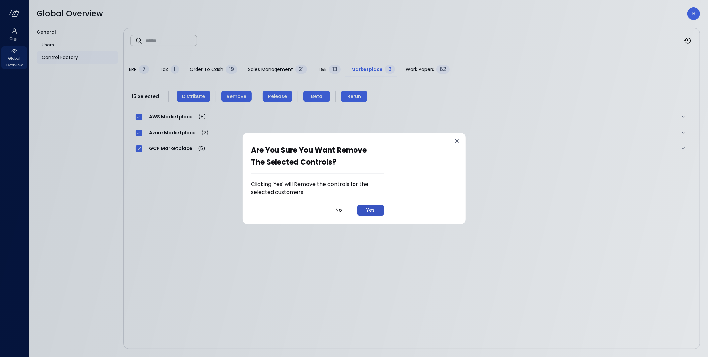
click at [381, 211] on button "Yes" at bounding box center [370, 209] width 27 height 11
